Goal: Task Accomplishment & Management: Manage account settings

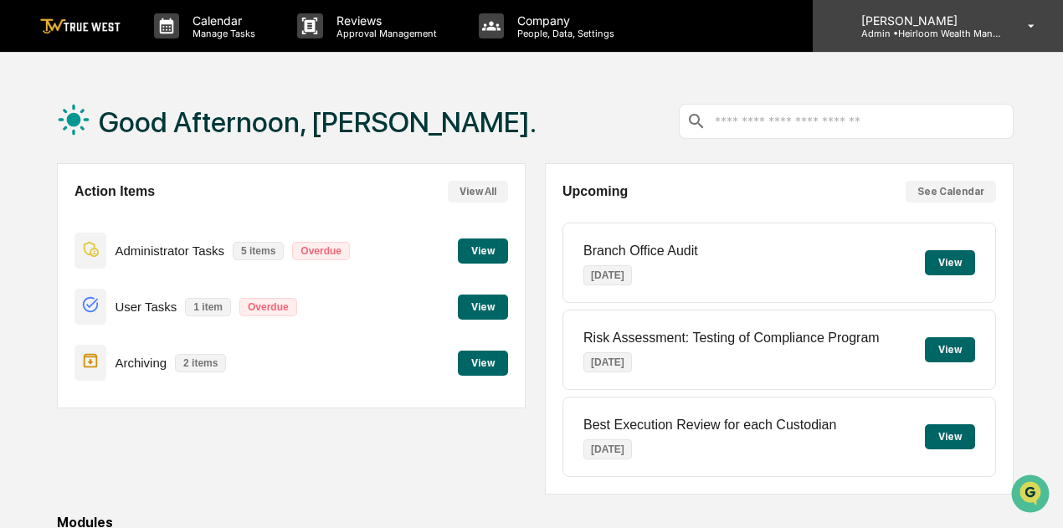
click at [1006, 32] on div "[PERSON_NAME] Admin • Heirloom Wealth Management" at bounding box center [937, 26] width 250 height 52
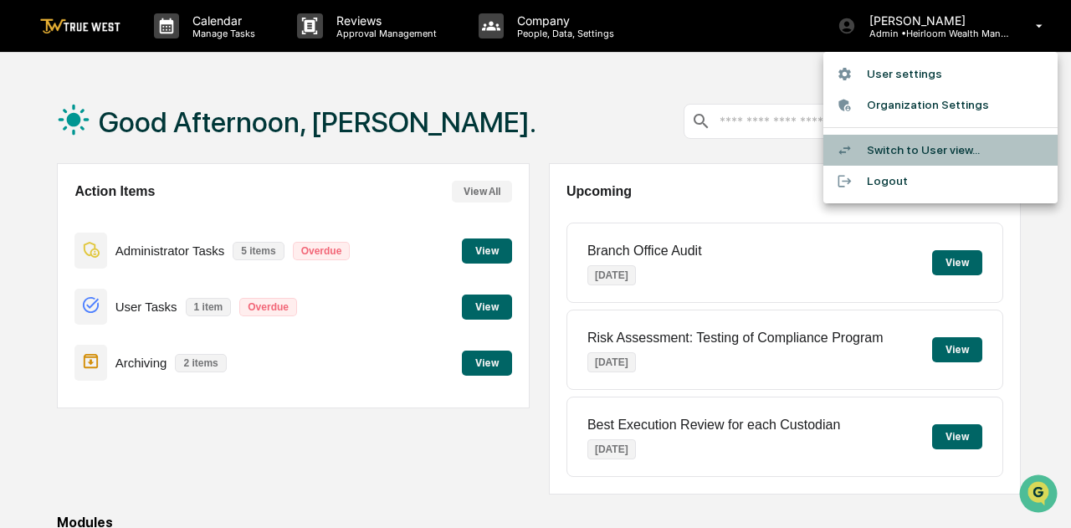
click at [889, 148] on li "Switch to User view..." at bounding box center [940, 150] width 234 height 31
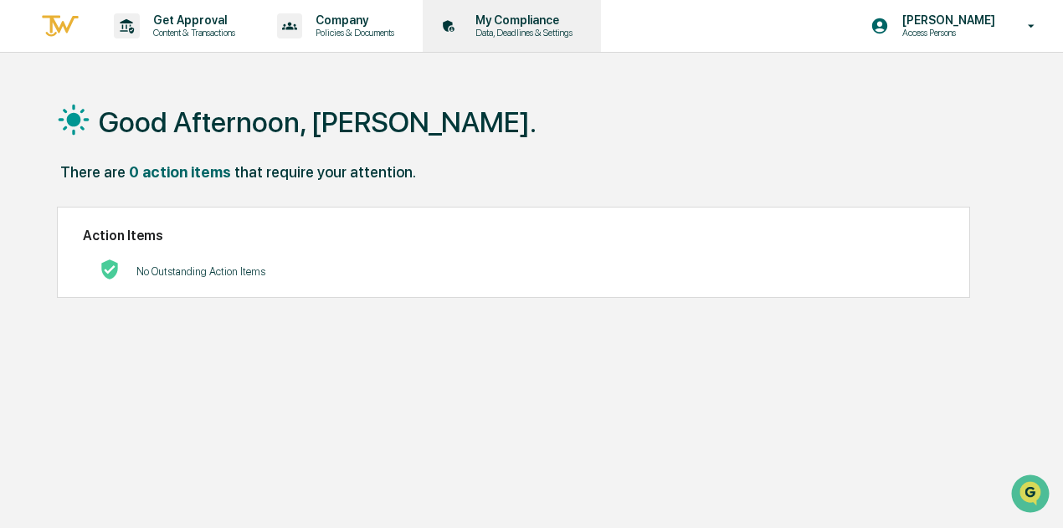
click at [515, 22] on p "My Compliance" at bounding box center [521, 19] width 119 height 13
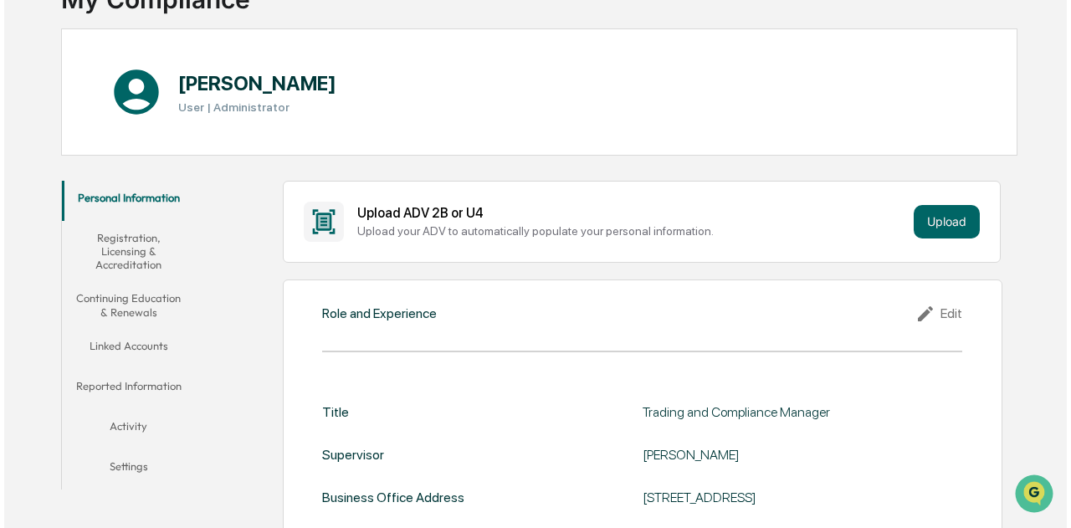
scroll to position [146, 0]
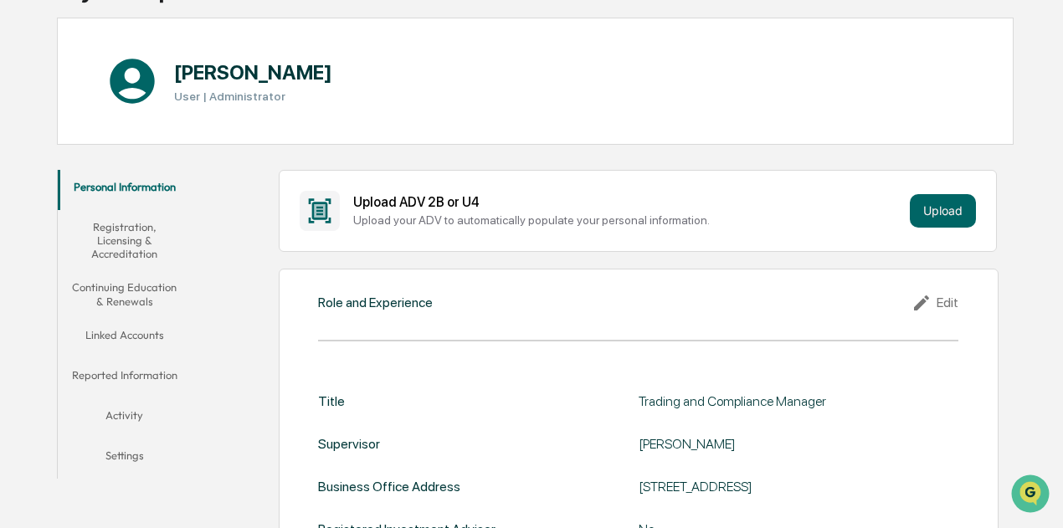
click at [138, 336] on button "Linked Accounts" at bounding box center [124, 338] width 133 height 40
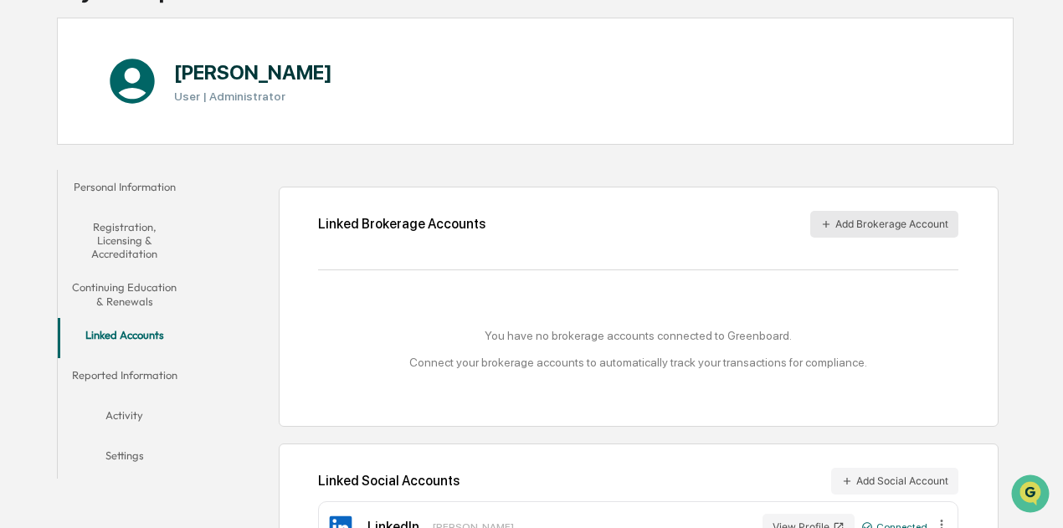
click at [869, 226] on button "Add Brokerage Account" at bounding box center [884, 224] width 148 height 27
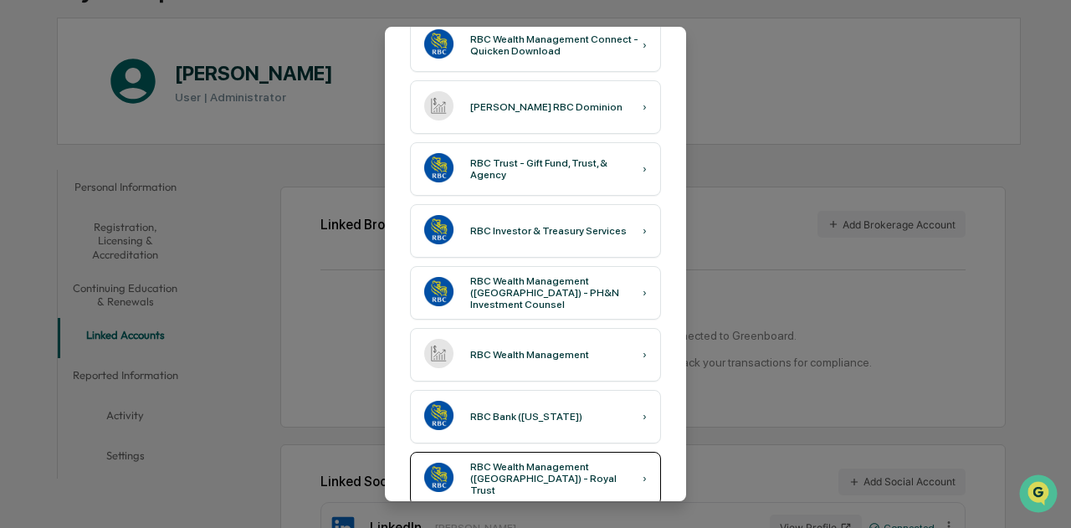
scroll to position [433, 0]
type input "***"
click at [507, 332] on div "RBC Wealth Management ›" at bounding box center [535, 355] width 251 height 54
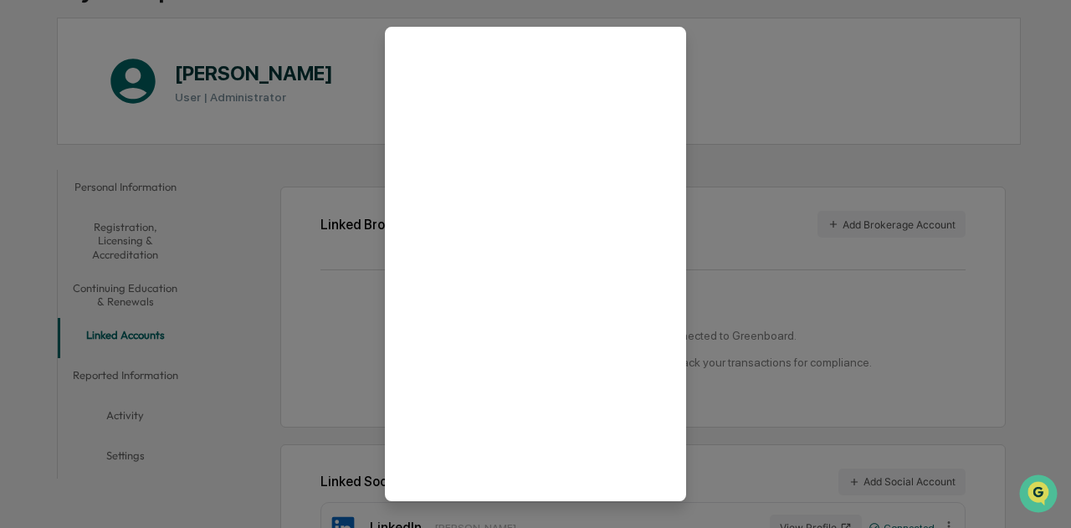
scroll to position [0, 0]
click at [648, 51] on icon at bounding box center [657, 56] width 18 height 18
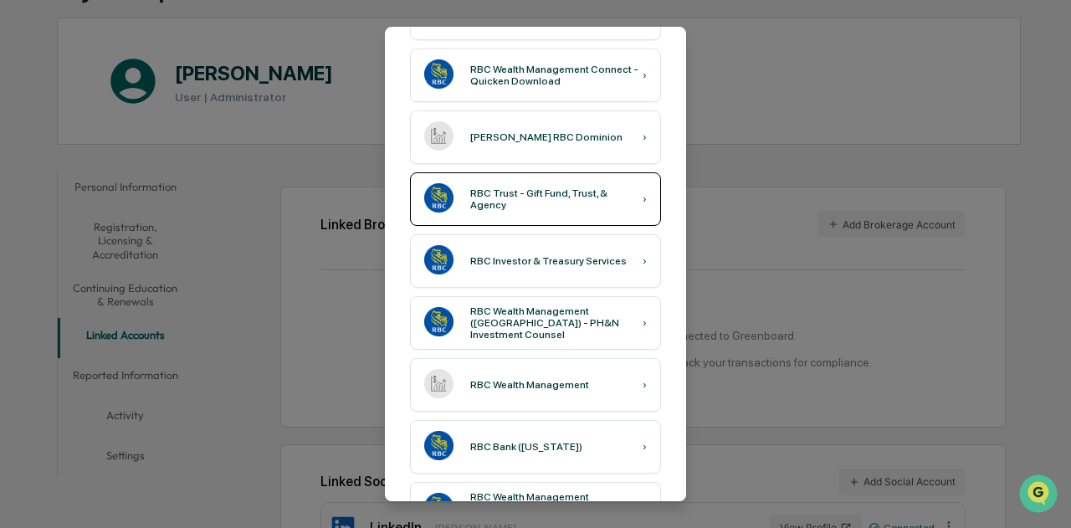
scroll to position [404, 0]
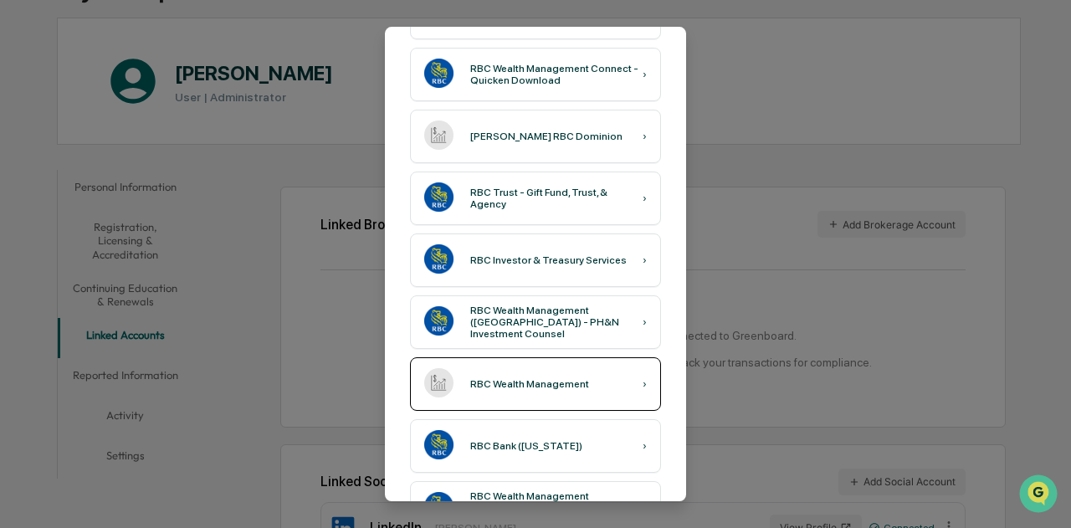
click at [628, 389] on div "RBC Wealth Management ›" at bounding box center [535, 384] width 251 height 54
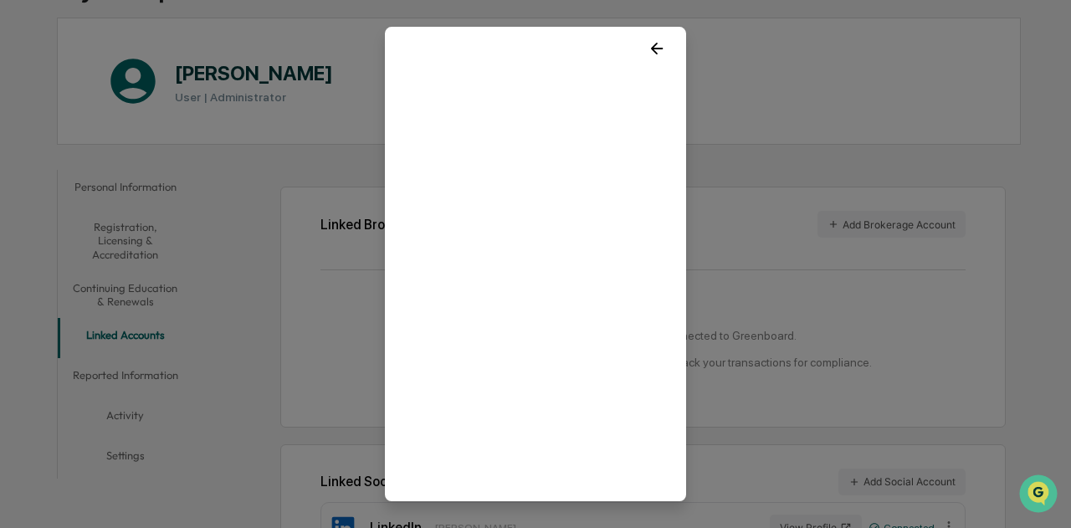
scroll to position [0, 0]
click at [651, 54] on icon at bounding box center [657, 56] width 12 height 12
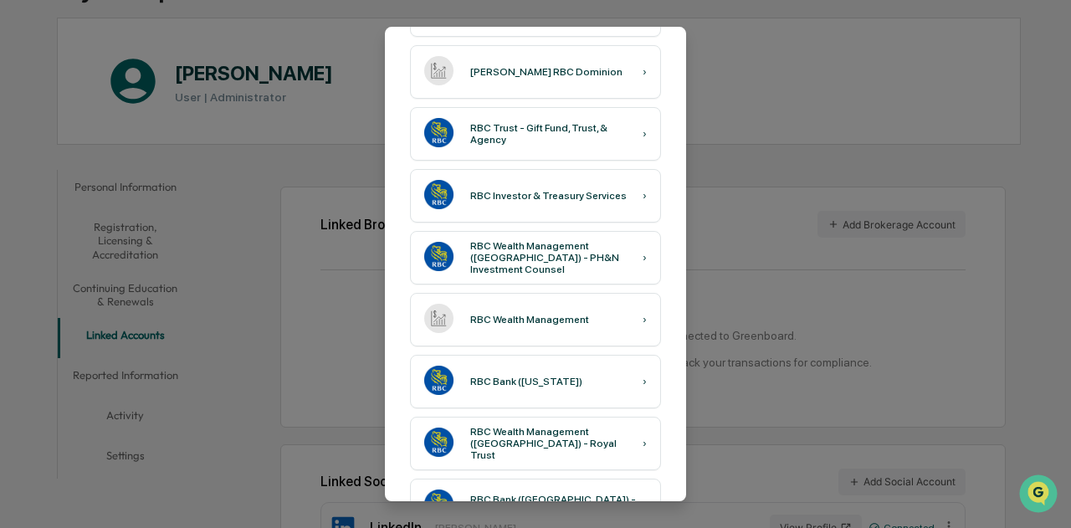
scroll to position [459, 0]
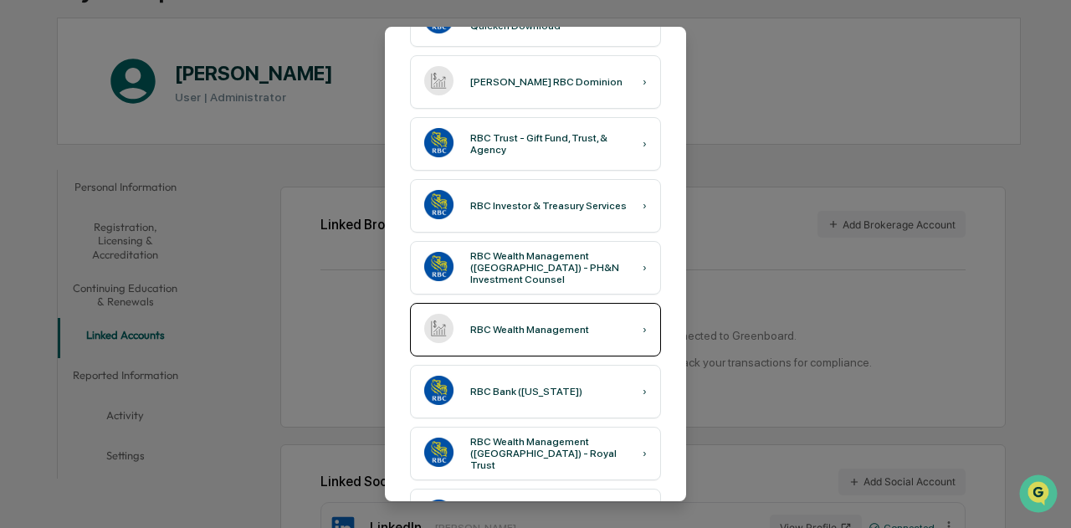
click at [590, 346] on div "RBC Wealth Management ›" at bounding box center [535, 330] width 251 height 54
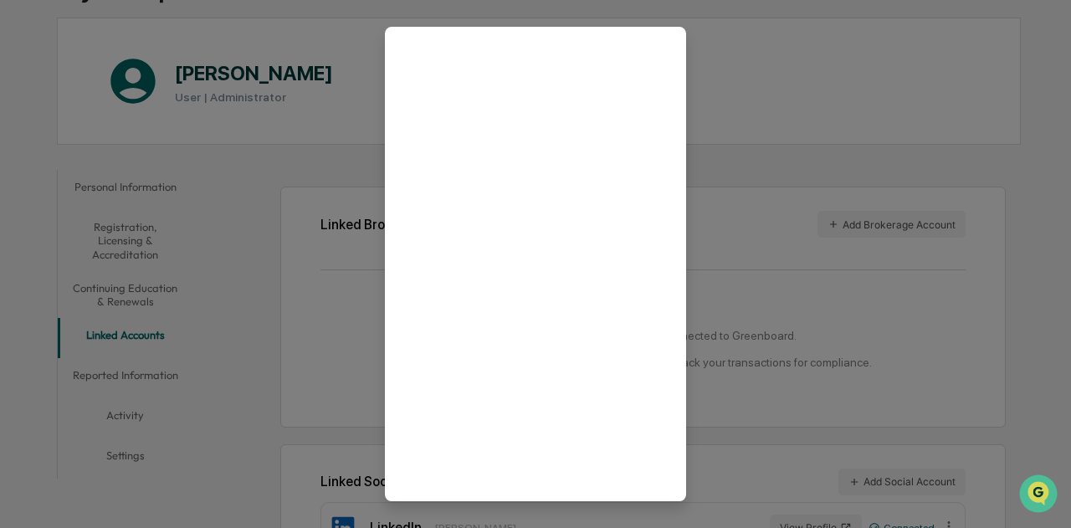
scroll to position [0, 0]
click at [651, 54] on icon at bounding box center [657, 56] width 12 height 12
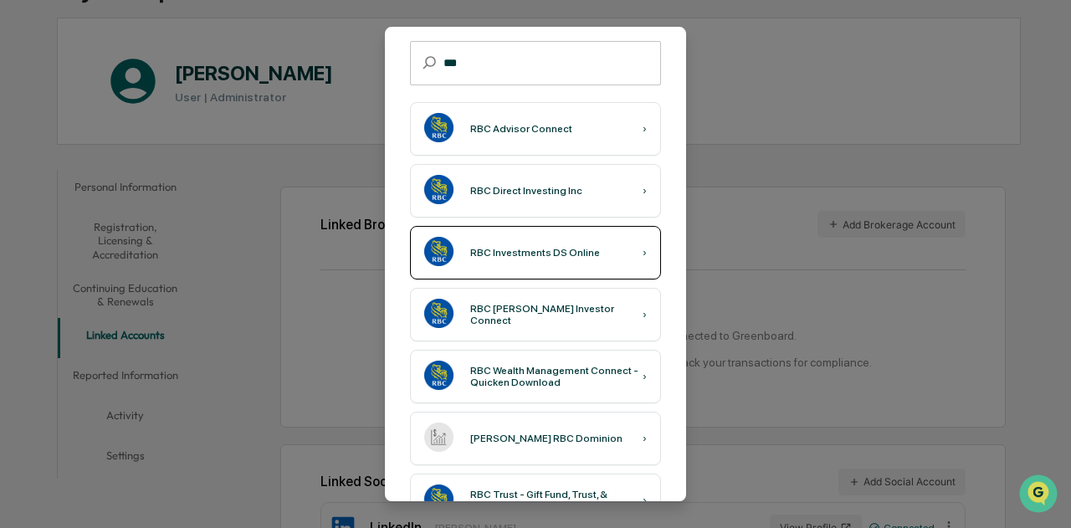
scroll to position [108, 0]
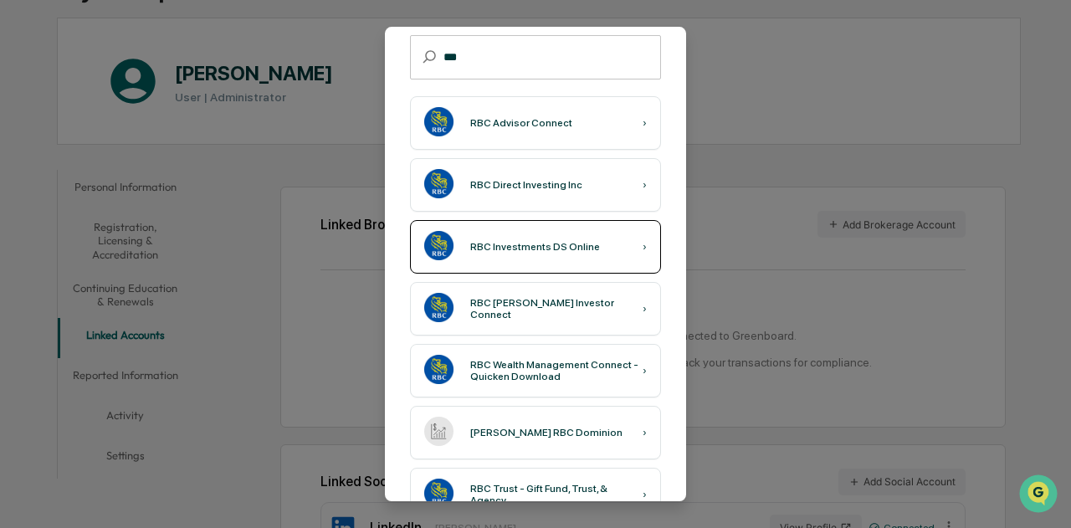
click at [578, 374] on div "RBC Wealth Management Connect - Quicken Download" at bounding box center [556, 370] width 172 height 23
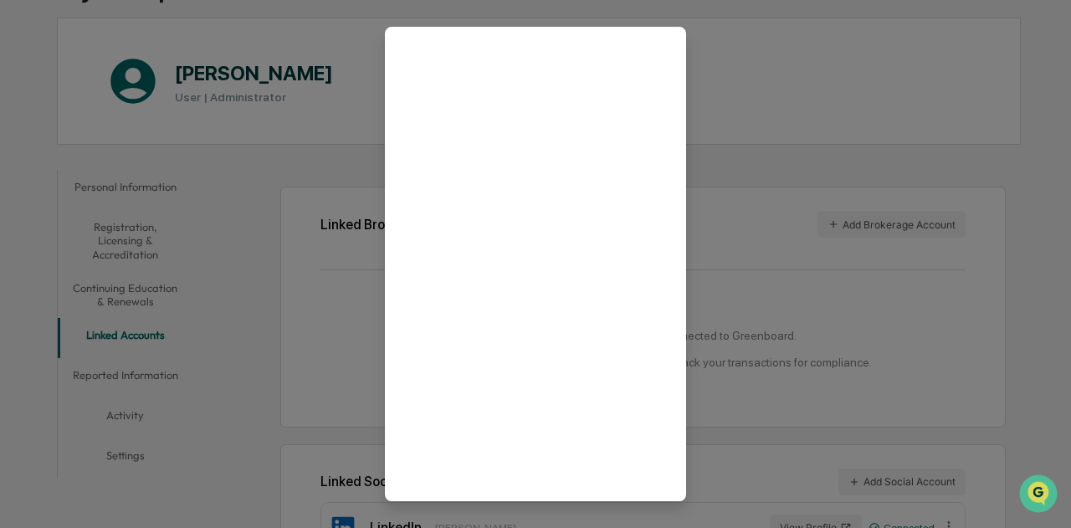
scroll to position [0, 0]
click at [654, 53] on icon at bounding box center [657, 56] width 18 height 18
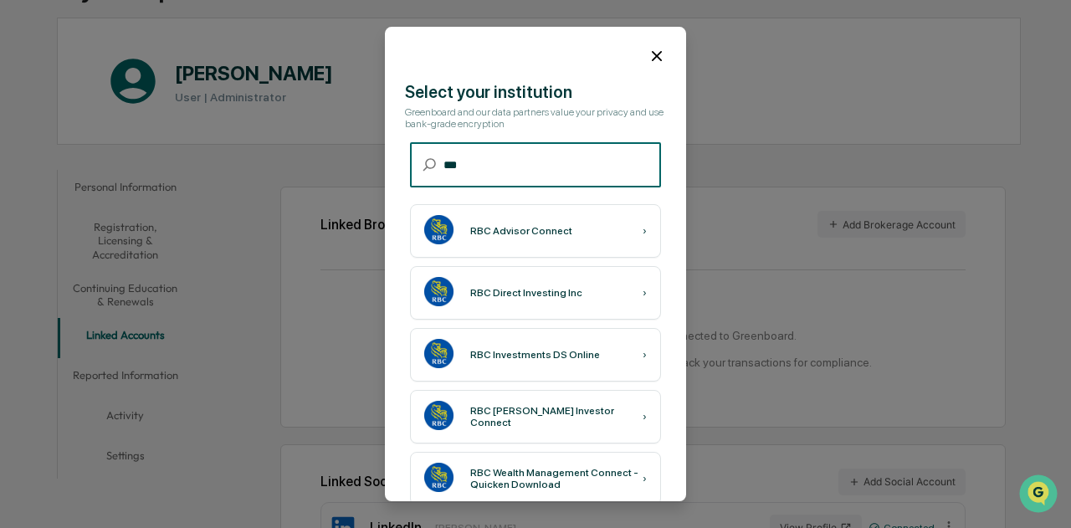
click at [525, 161] on input "***" at bounding box center [552, 165] width 218 height 44
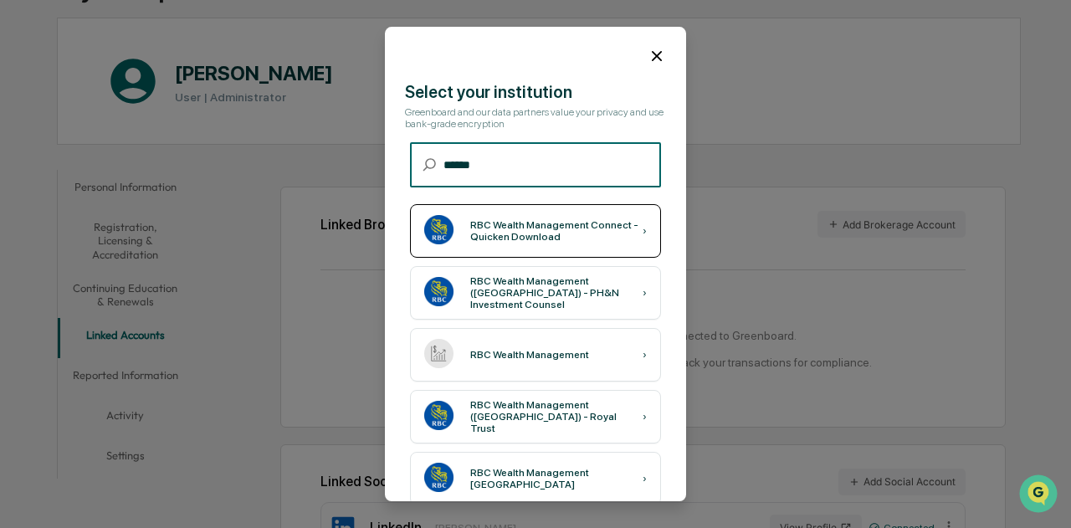
type input "******"
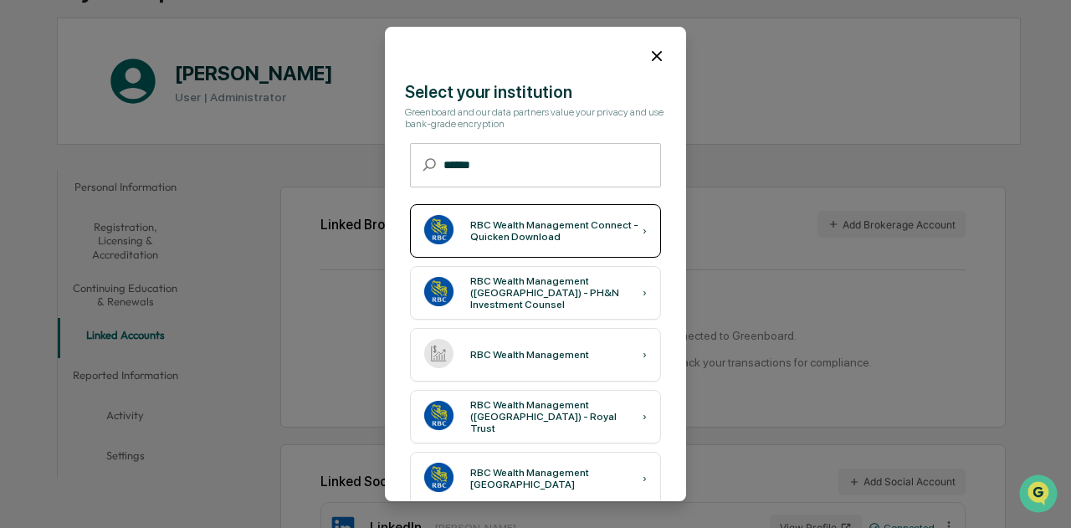
click at [593, 222] on div "RBC Wealth Management Connect - Quicken Download" at bounding box center [556, 230] width 172 height 23
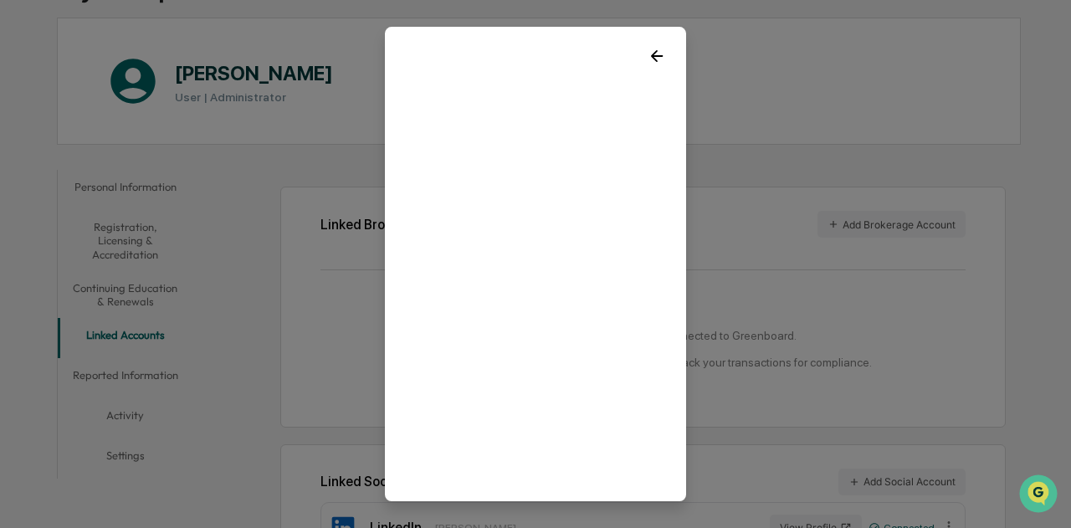
click at [653, 55] on icon at bounding box center [657, 56] width 12 height 12
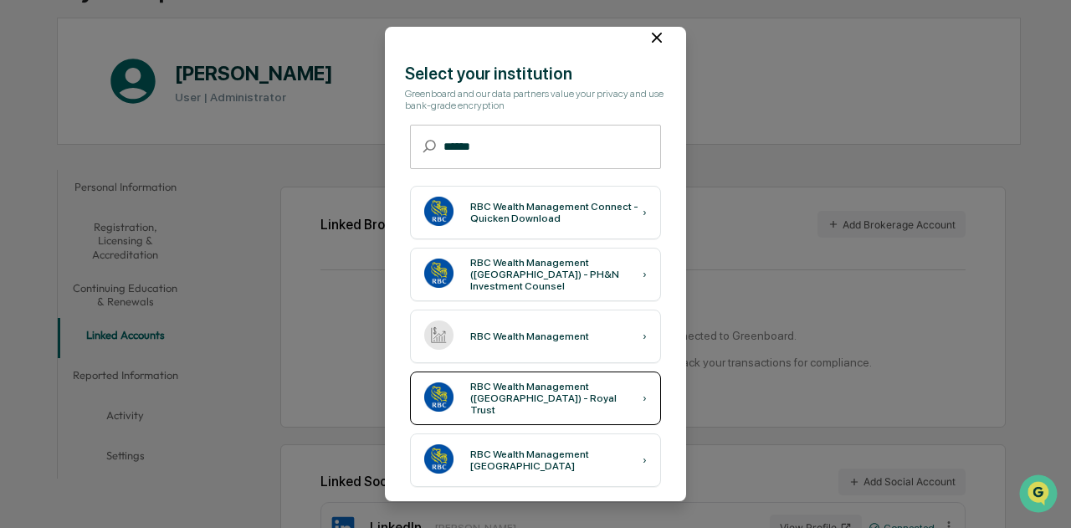
scroll to position [23, 0]
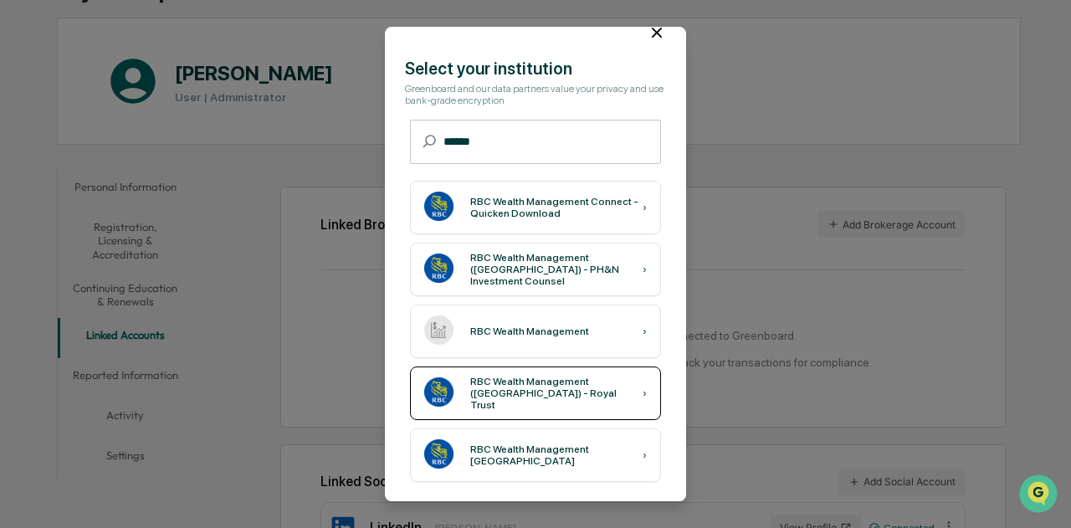
click at [596, 392] on div "RBC Wealth Management ([GEOGRAPHIC_DATA]) - Royal Trust" at bounding box center [556, 393] width 172 height 35
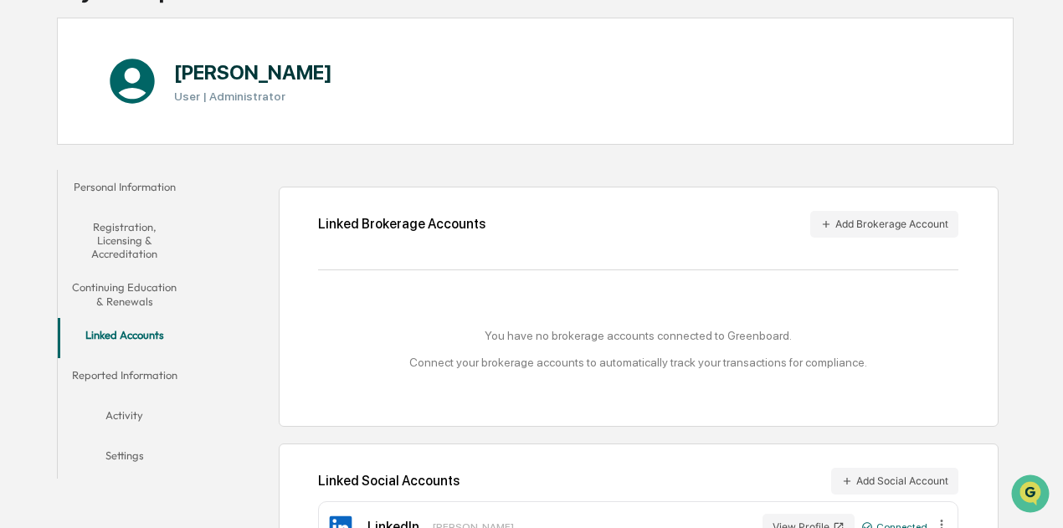
click at [644, 24] on div "[PERSON_NAME] User | Administrator" at bounding box center [535, 81] width 956 height 127
click at [874, 227] on button "Add Brokerage Account" at bounding box center [884, 224] width 148 height 27
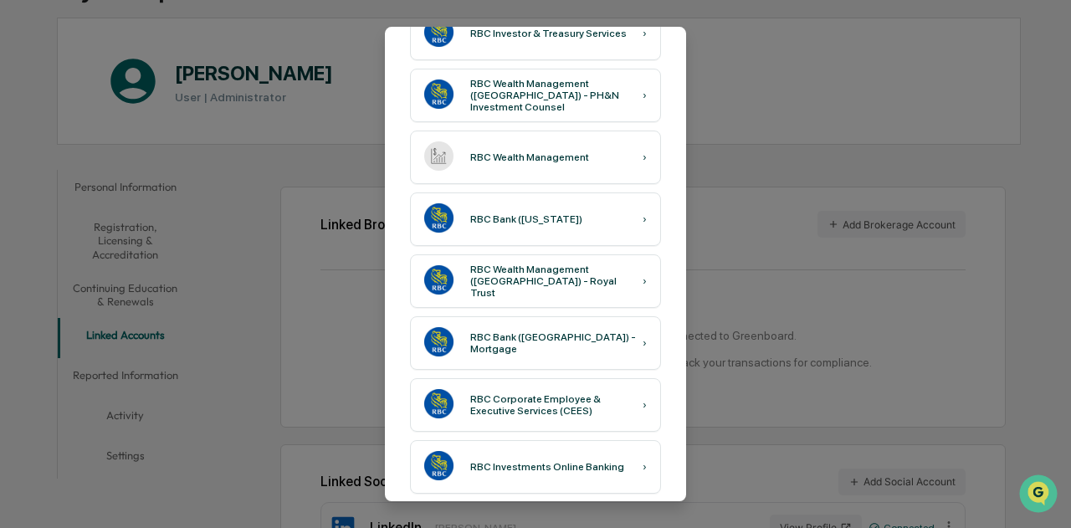
scroll to position [643, 0]
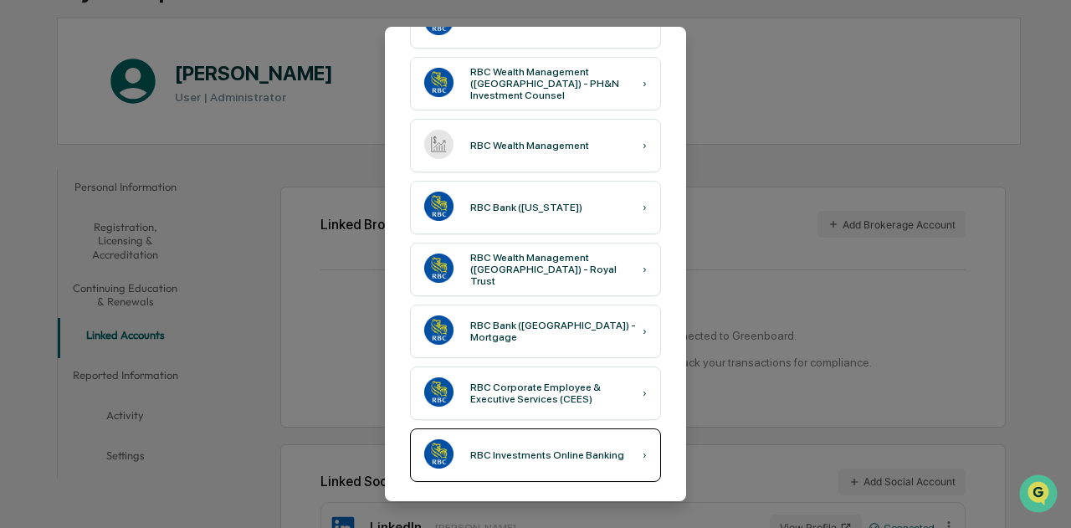
type input "***"
click at [629, 454] on div "RBC Investments Online Banking ›" at bounding box center [535, 455] width 251 height 54
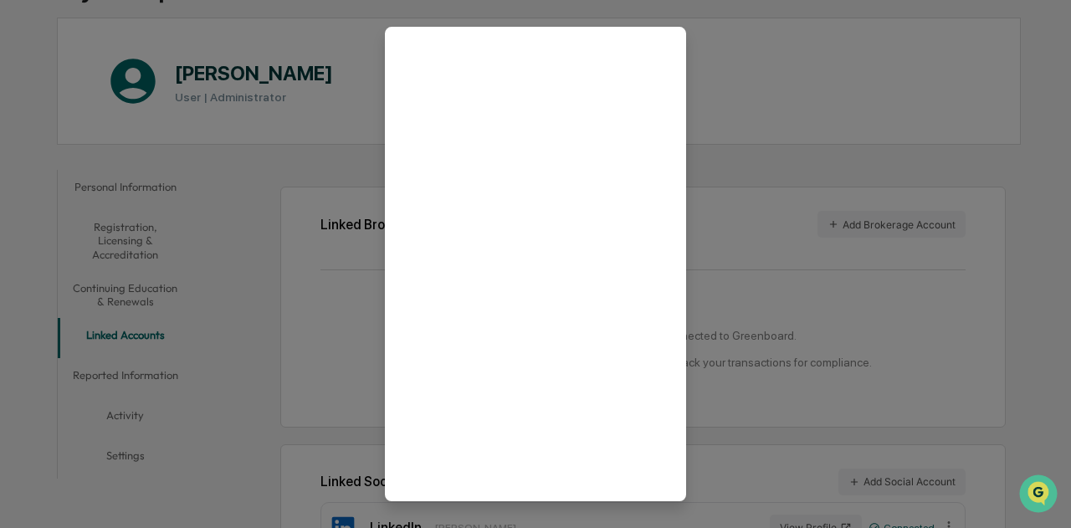
scroll to position [0, 0]
click at [648, 49] on icon at bounding box center [657, 56] width 18 height 18
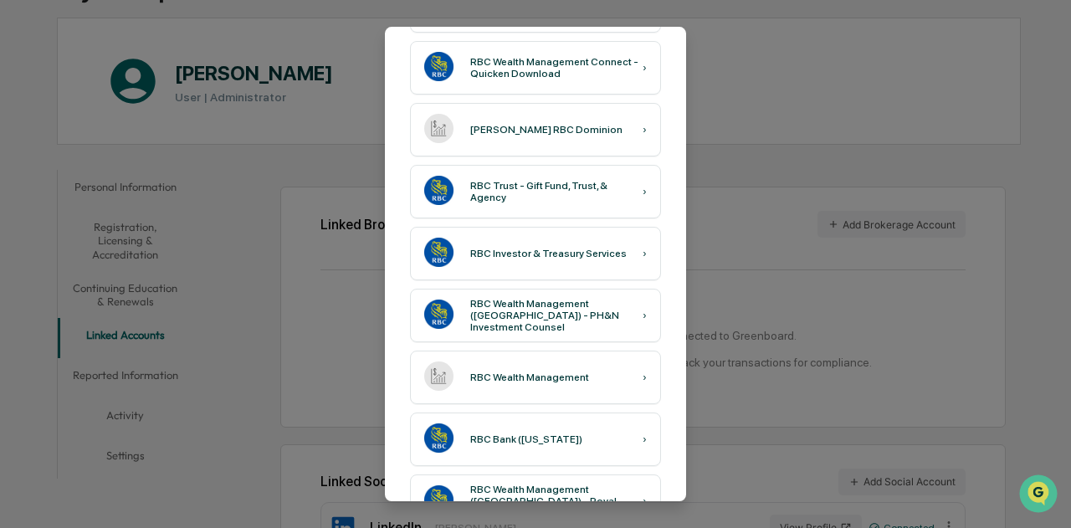
scroll to position [412, 0]
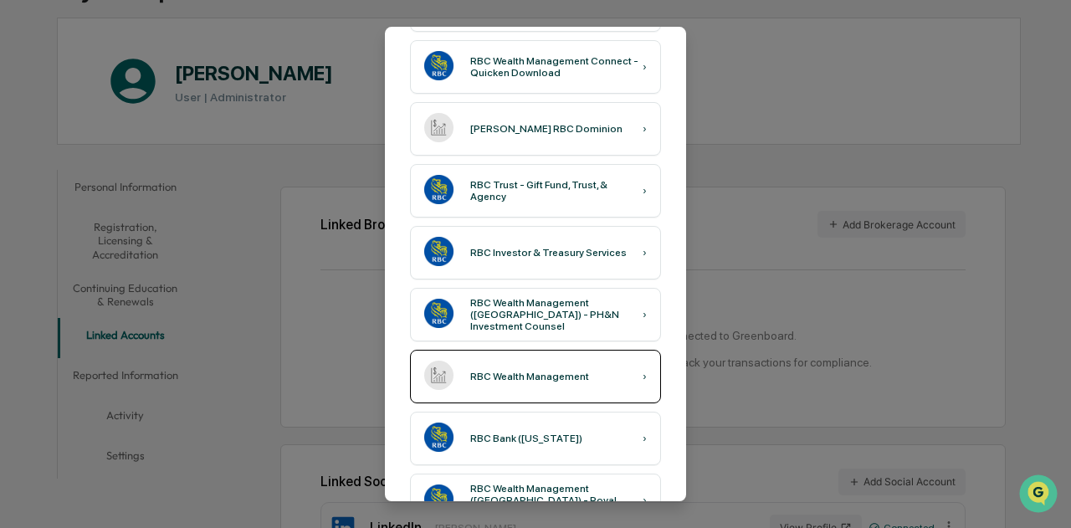
click at [561, 371] on div "RBC Wealth Management" at bounding box center [529, 377] width 119 height 12
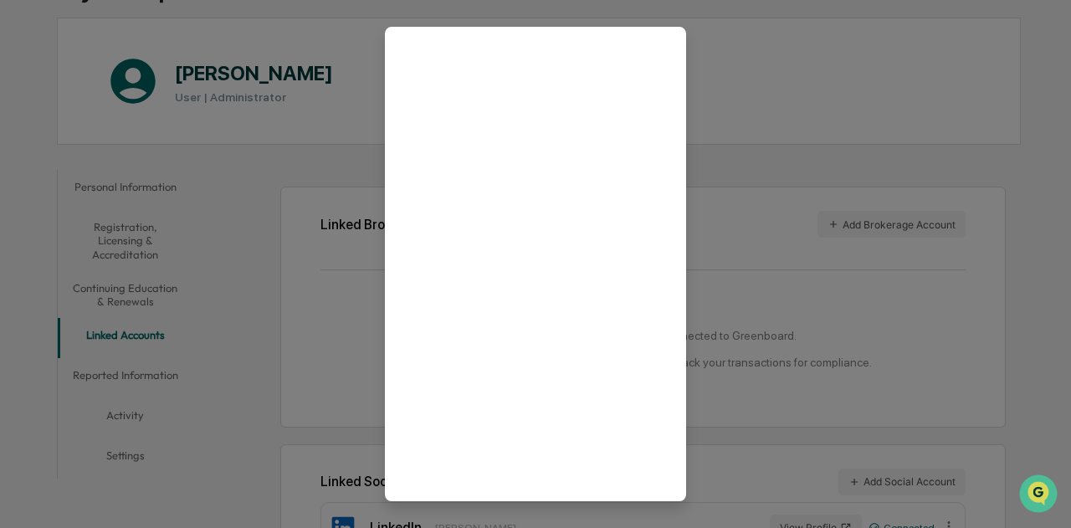
scroll to position [0, 0]
click at [651, 49] on icon at bounding box center [657, 56] width 18 height 18
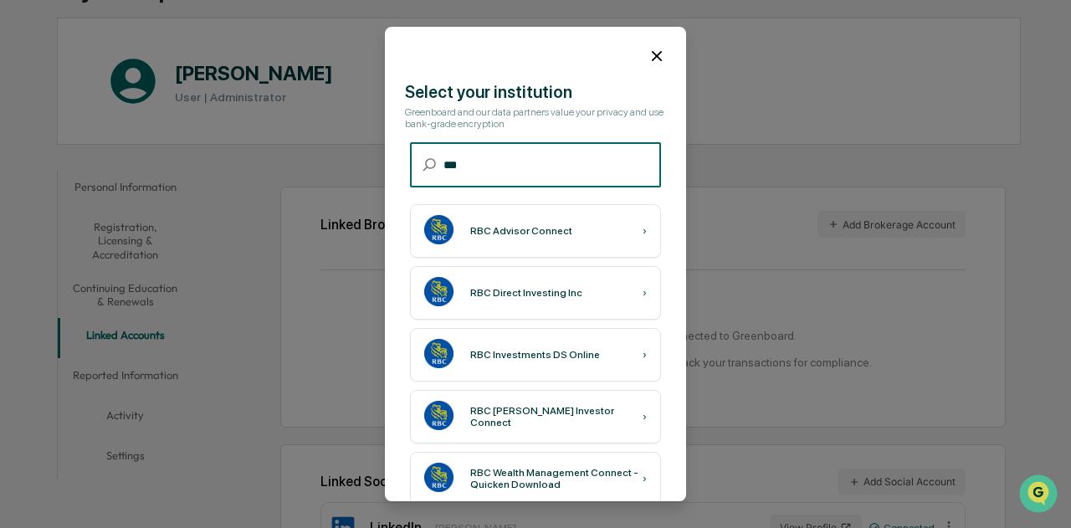
click at [520, 168] on input "***" at bounding box center [552, 165] width 218 height 44
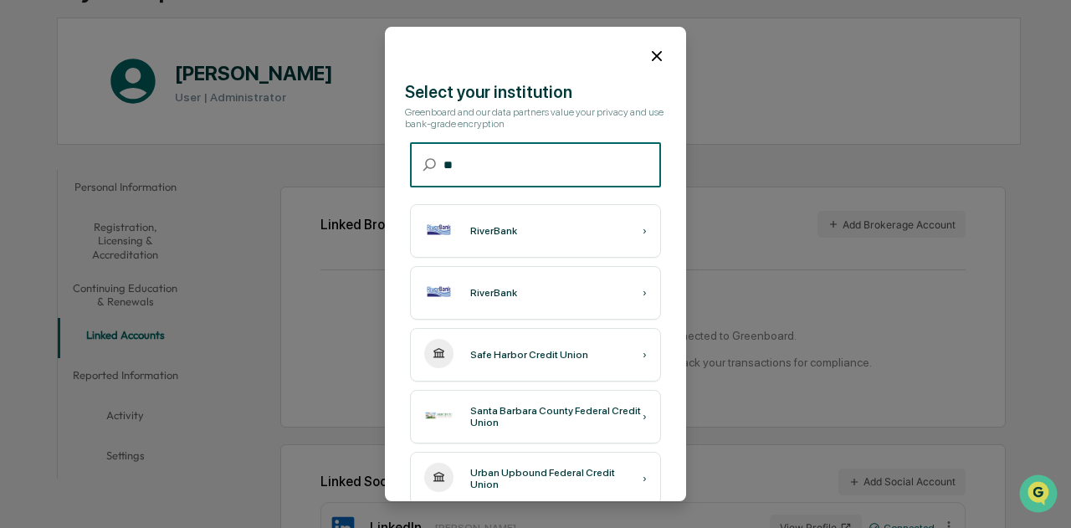
type input "*"
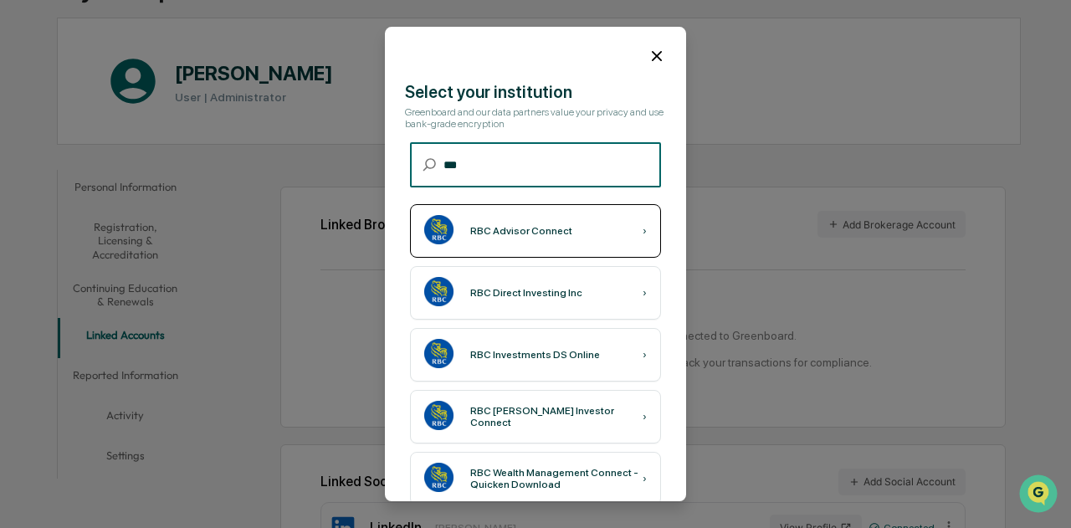
type input "***"
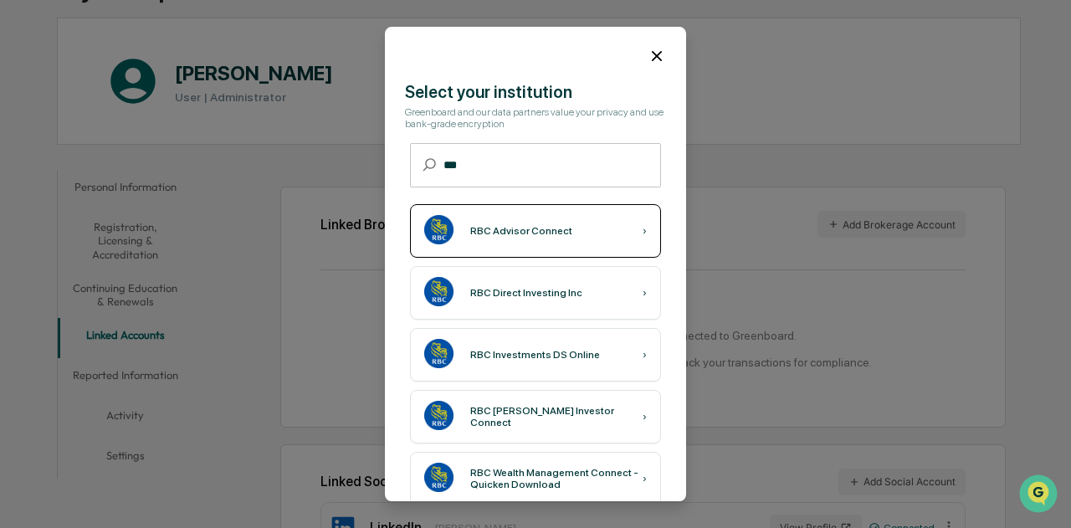
click at [575, 233] on div "RBC Advisor Connect ›" at bounding box center [535, 231] width 251 height 54
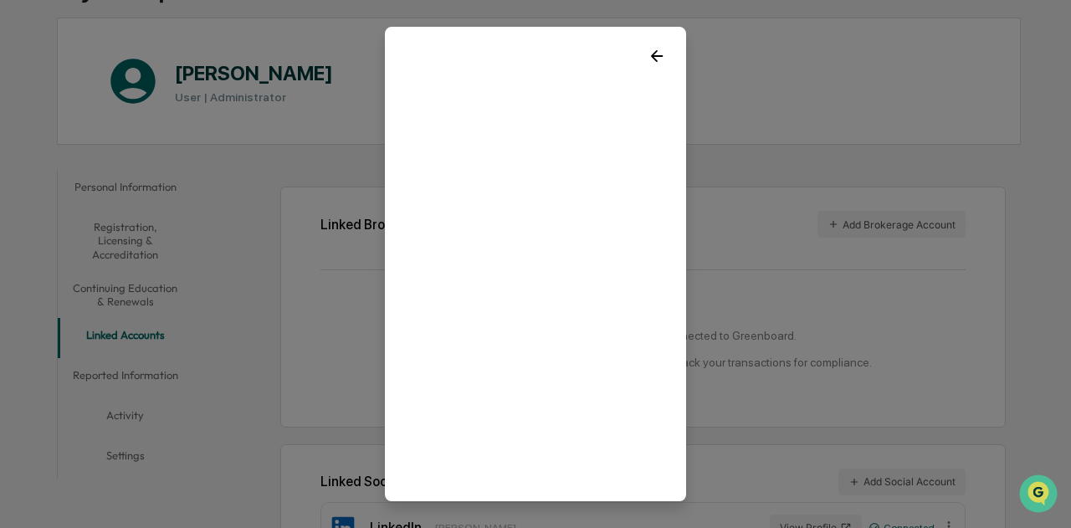
click at [648, 56] on icon at bounding box center [657, 56] width 18 height 18
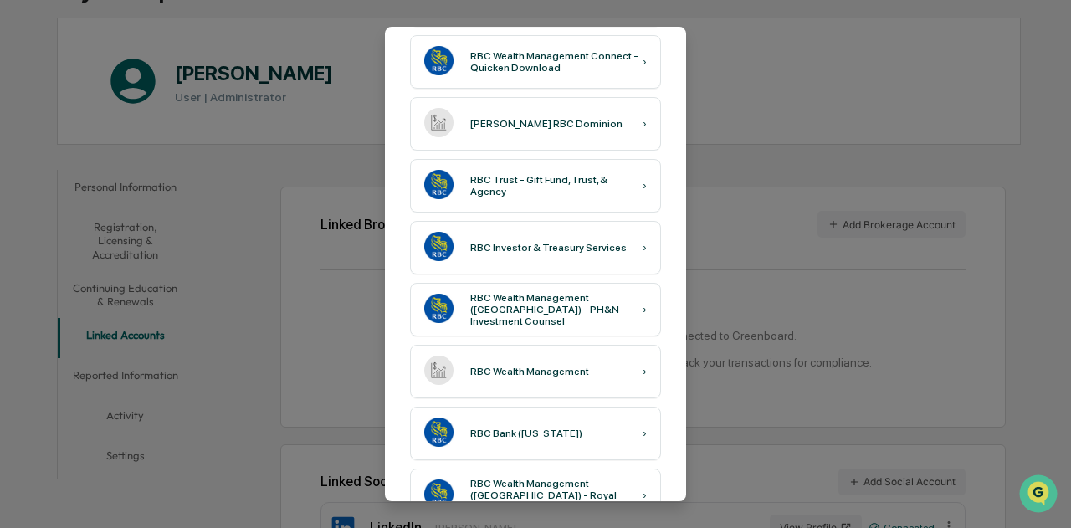
scroll to position [418, 0]
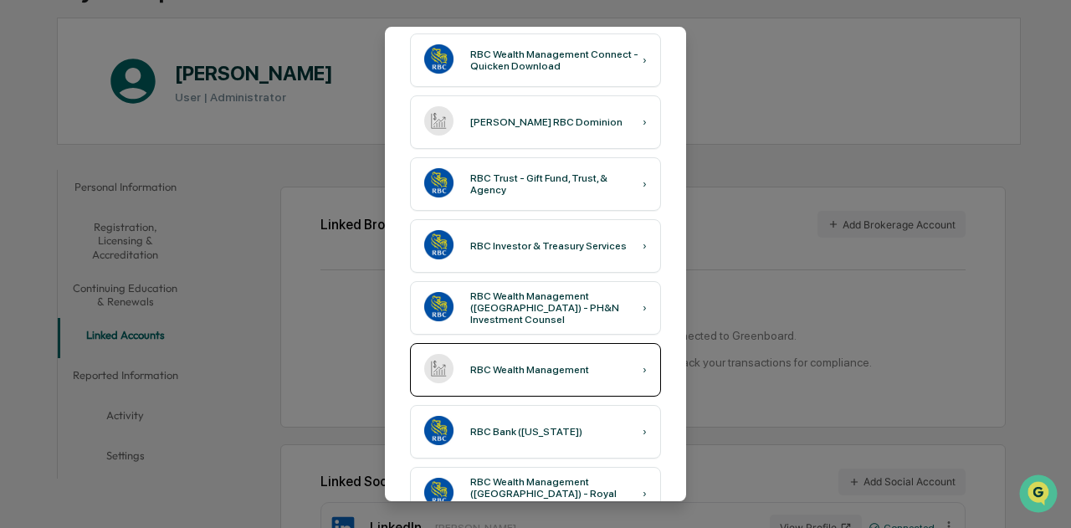
click at [549, 366] on div "RBC Wealth Management" at bounding box center [529, 370] width 119 height 12
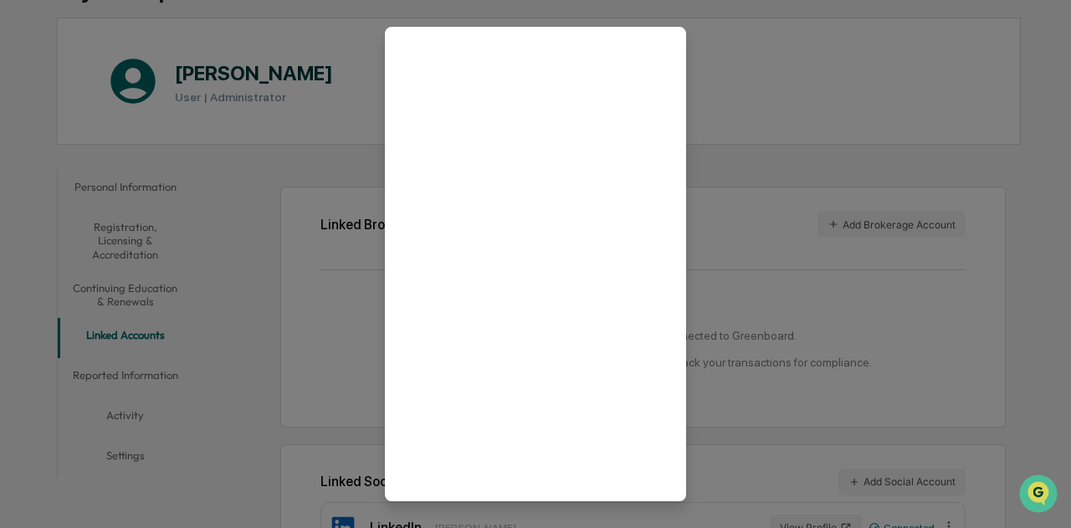
scroll to position [0, 0]
click at [651, 56] on icon at bounding box center [657, 56] width 12 height 12
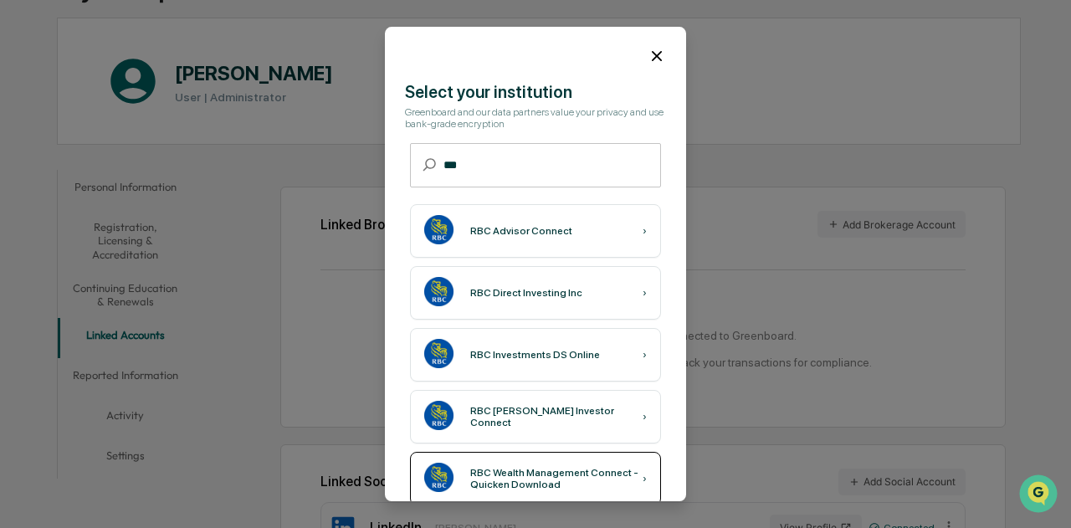
click at [566, 474] on div "RBC Wealth Management Connect - Quicken Download" at bounding box center [556, 478] width 172 height 23
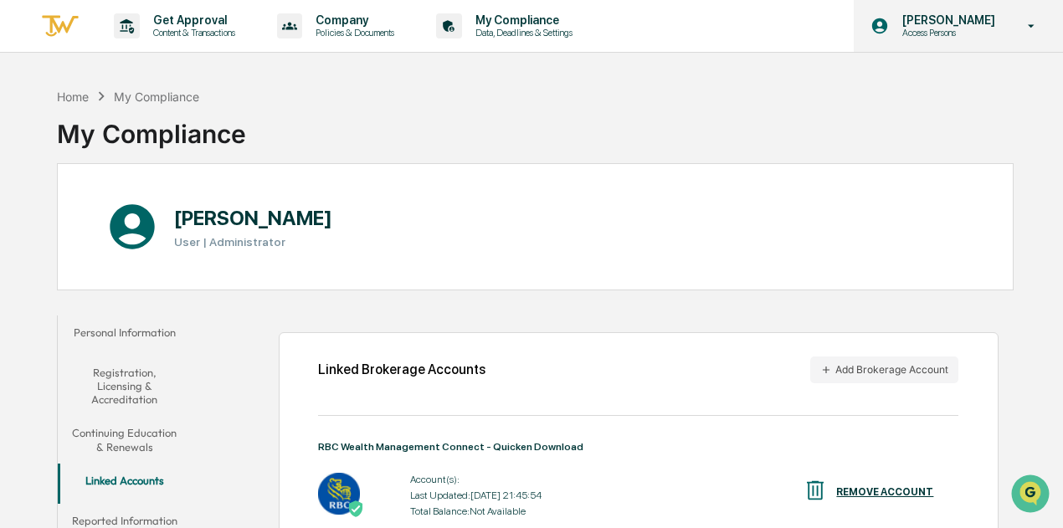
click at [1011, 39] on div "[PERSON_NAME] Access Persons" at bounding box center [957, 26] width 209 height 52
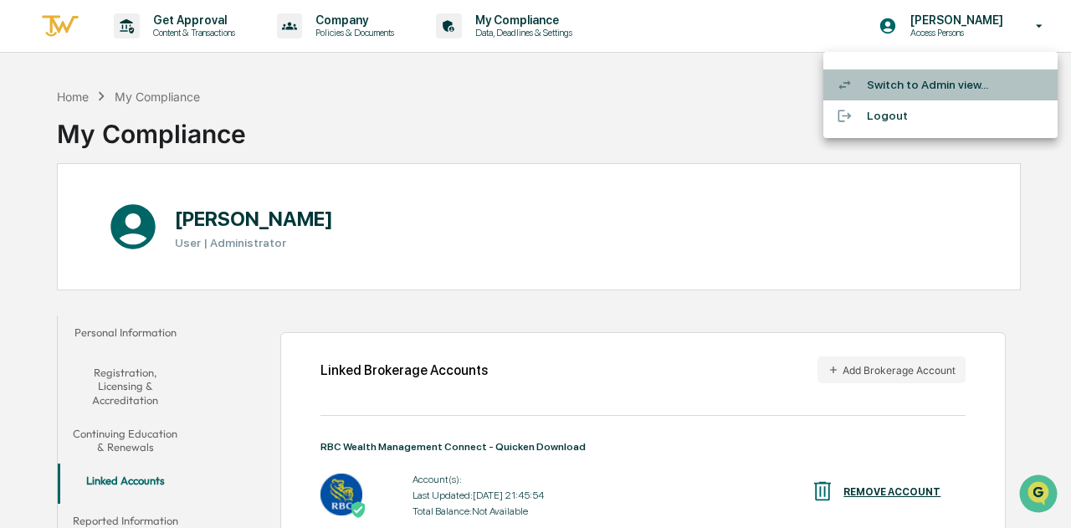
click at [932, 88] on li "Switch to Admin view..." at bounding box center [940, 84] width 234 height 31
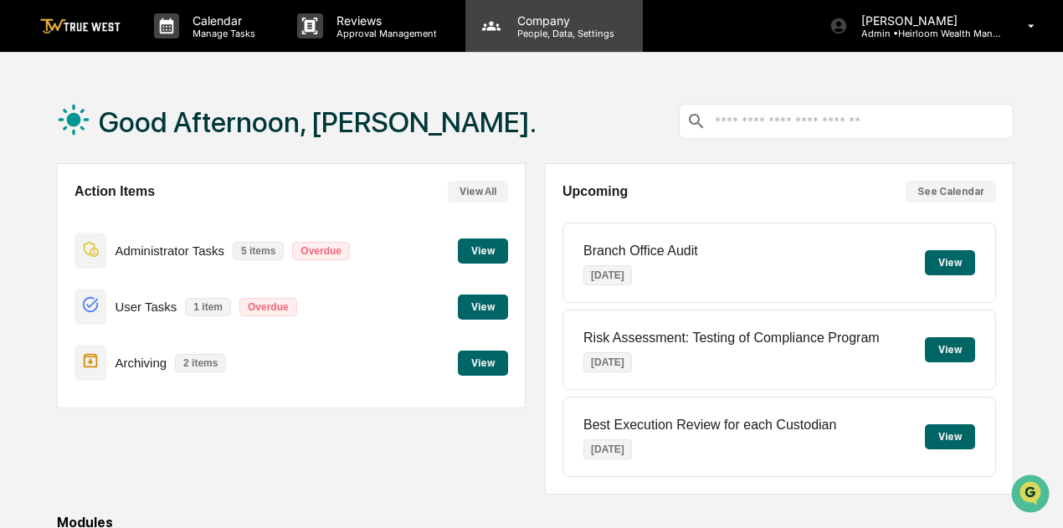
click at [568, 39] on div "Company People, Data, Settings" at bounding box center [553, 26] width 177 height 52
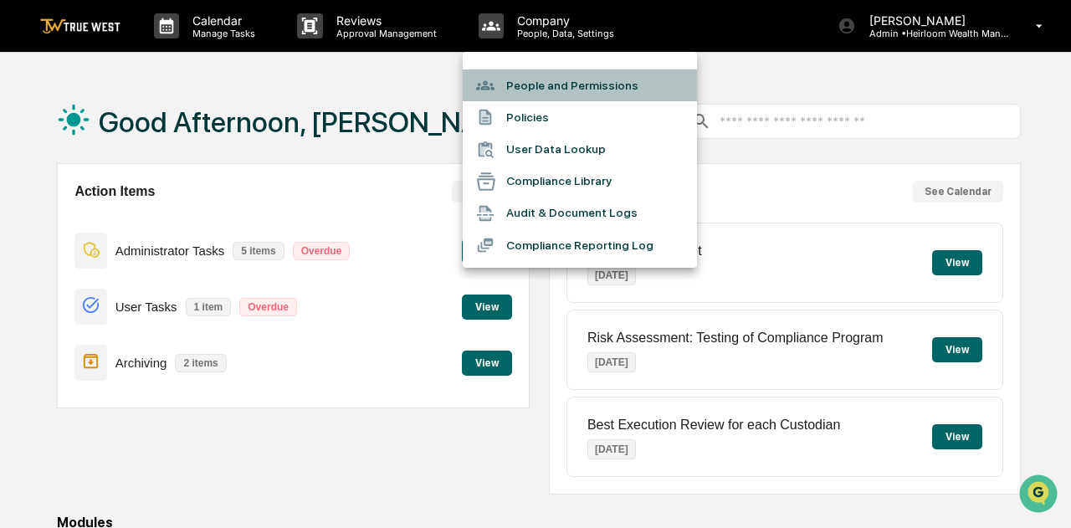
click at [557, 78] on li "People and Permissions" at bounding box center [580, 85] width 234 height 32
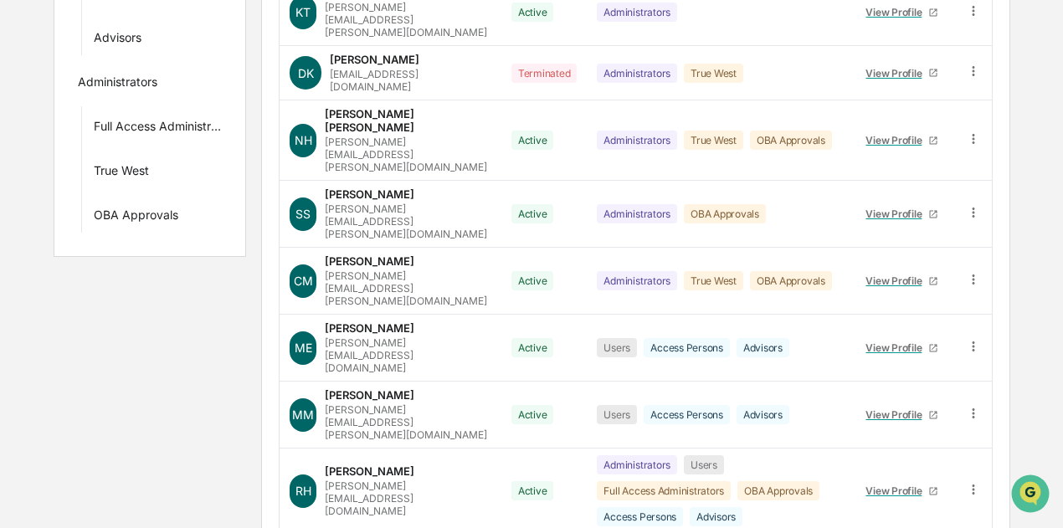
scroll to position [415, 0]
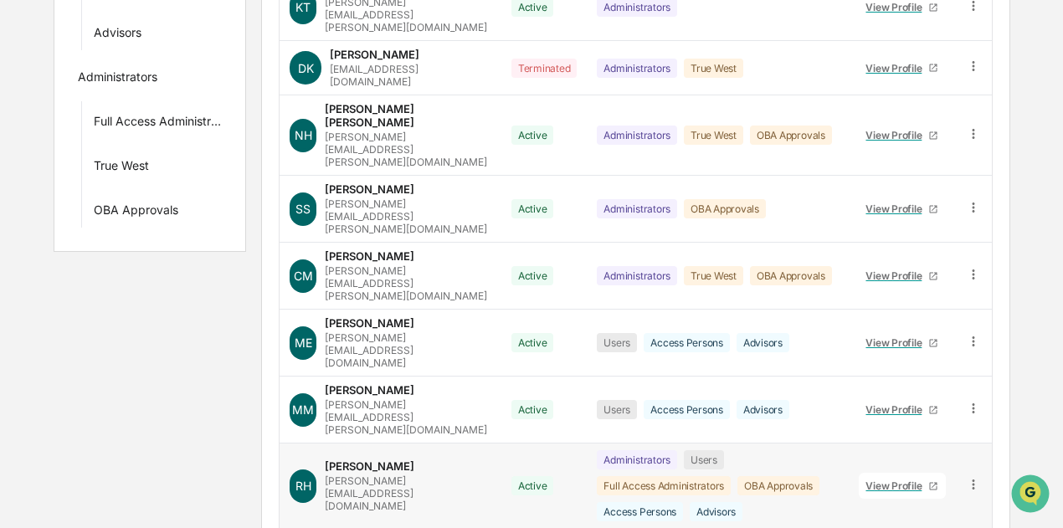
click at [369, 459] on div "[PERSON_NAME] [PERSON_NAME][EMAIL_ADDRESS][DOMAIN_NAME]" at bounding box center [408, 485] width 166 height 53
click at [885, 479] on div "View Profile" at bounding box center [896, 485] width 63 height 13
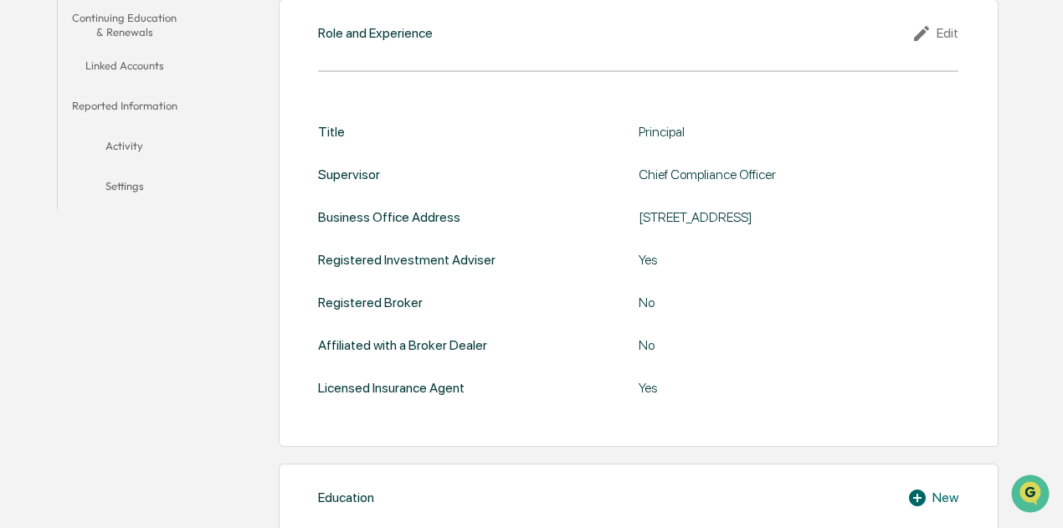
click at [127, 64] on button "Linked Accounts" at bounding box center [124, 69] width 133 height 40
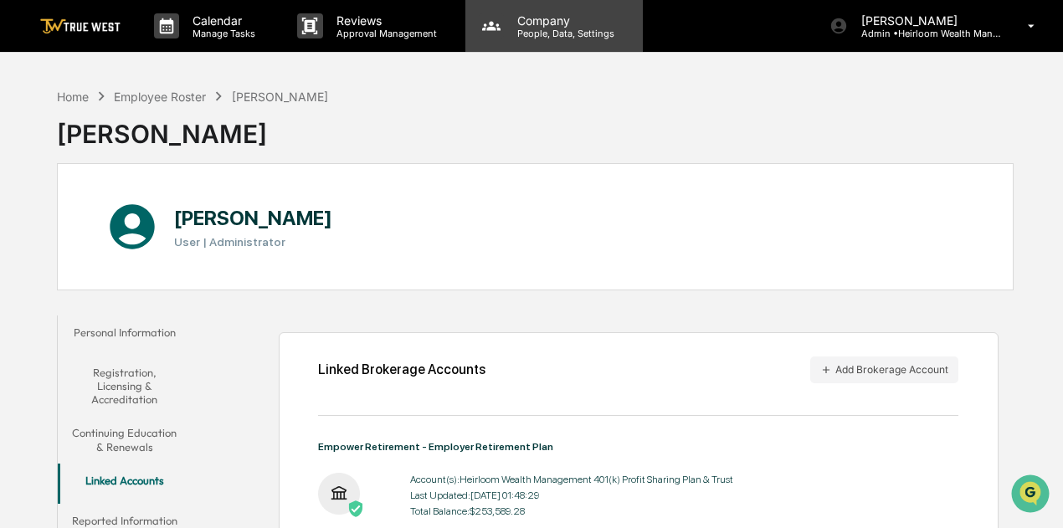
click at [579, 34] on p "People, Data, Settings" at bounding box center [563, 34] width 119 height 12
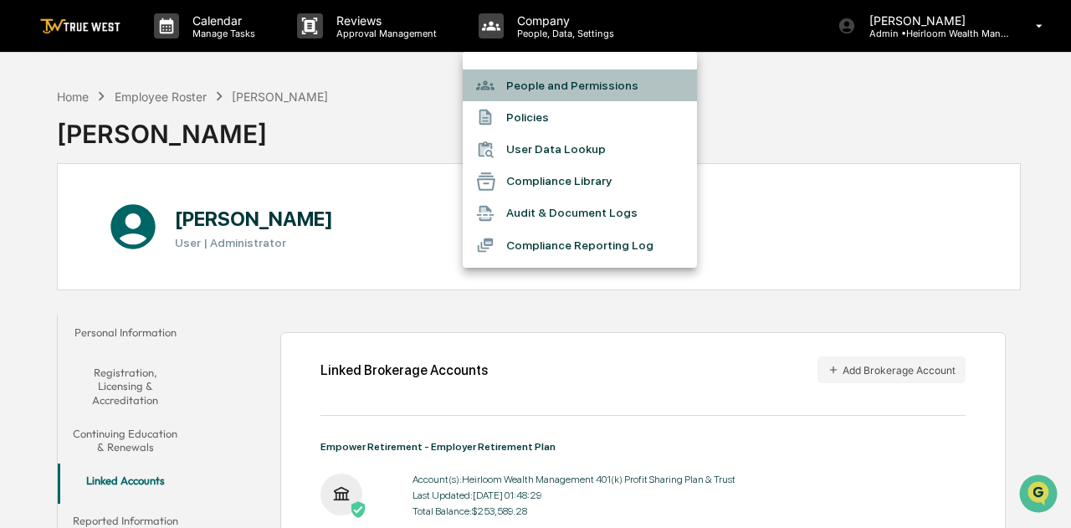
click at [574, 82] on li "People and Permissions" at bounding box center [580, 85] width 234 height 32
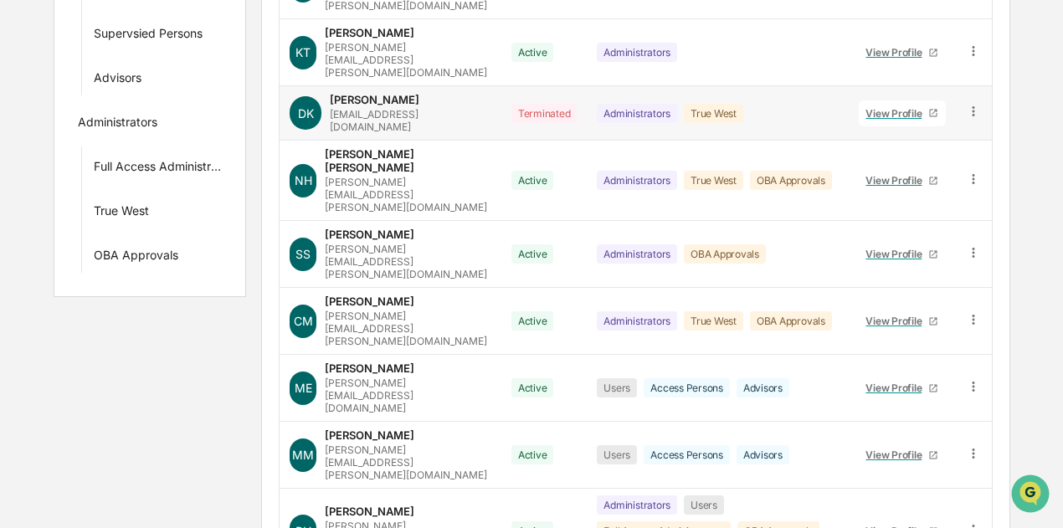
scroll to position [380, 0]
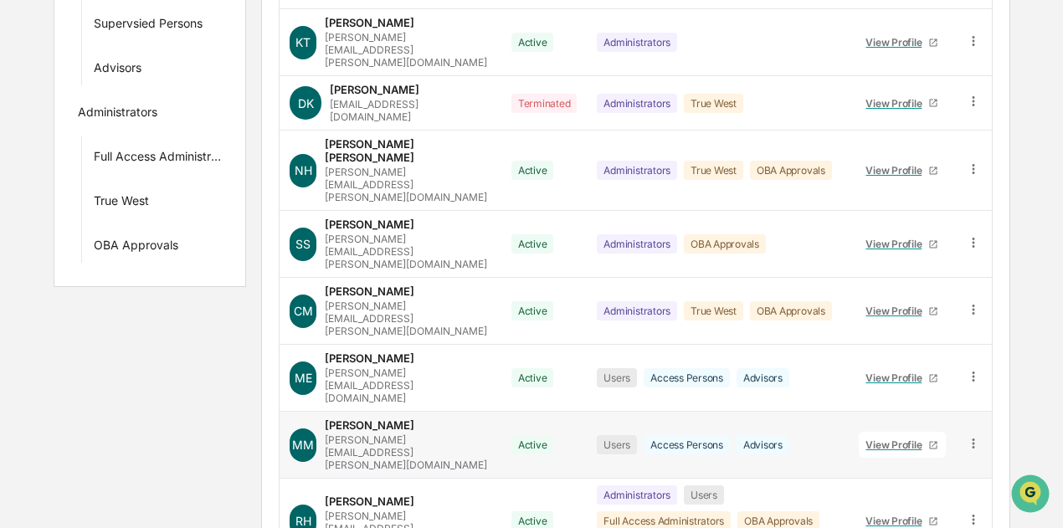
click at [887, 438] on div "View Profile" at bounding box center [896, 444] width 63 height 13
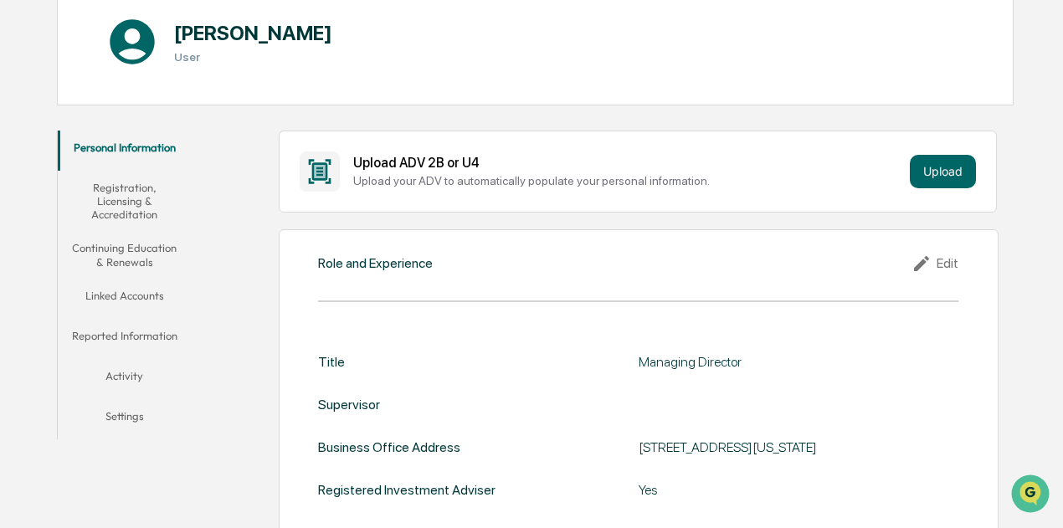
scroll to position [187, 0]
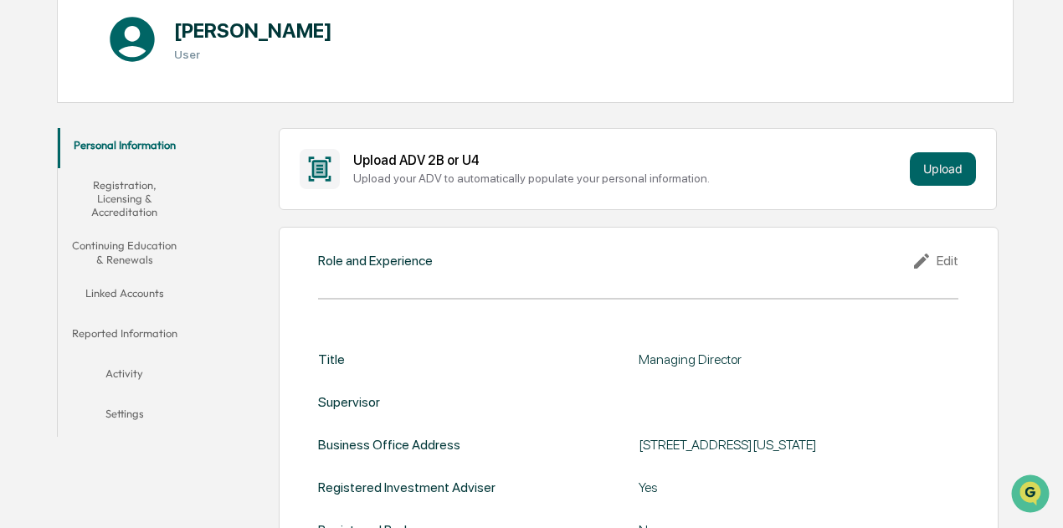
click at [129, 283] on button "Linked Accounts" at bounding box center [124, 296] width 133 height 40
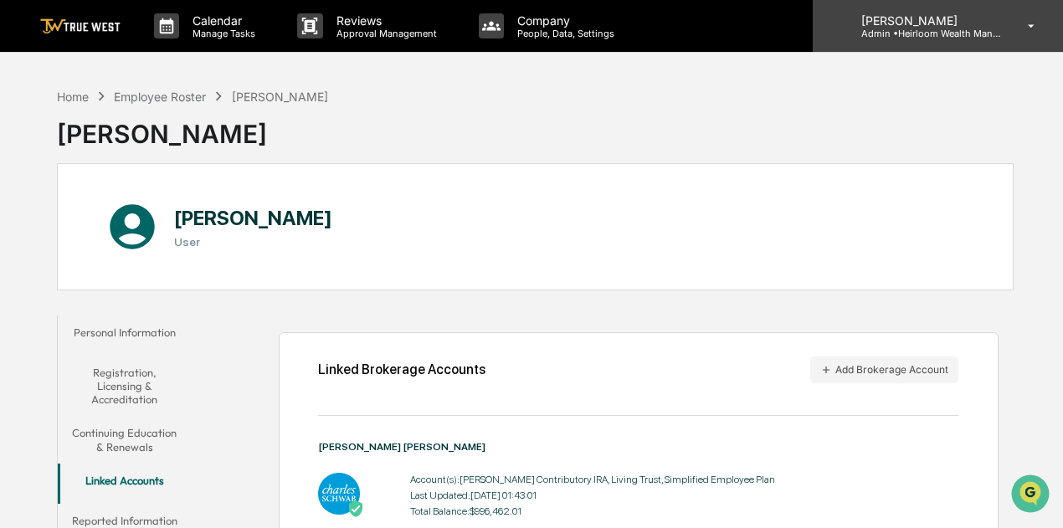
click at [1024, 25] on icon at bounding box center [1031, 26] width 29 height 16
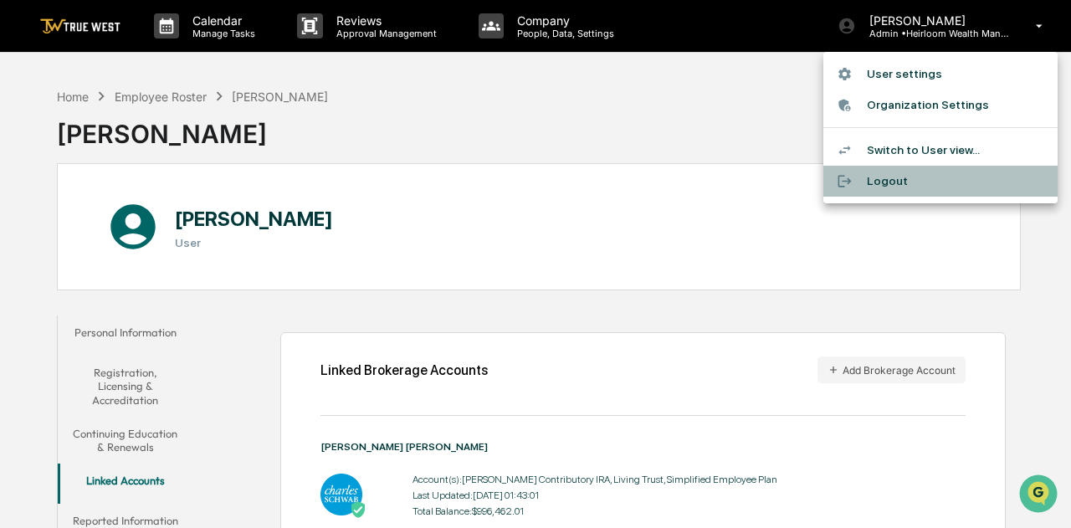
click at [897, 182] on li "Logout" at bounding box center [940, 181] width 234 height 31
